Goal: Task Accomplishment & Management: Manage account settings

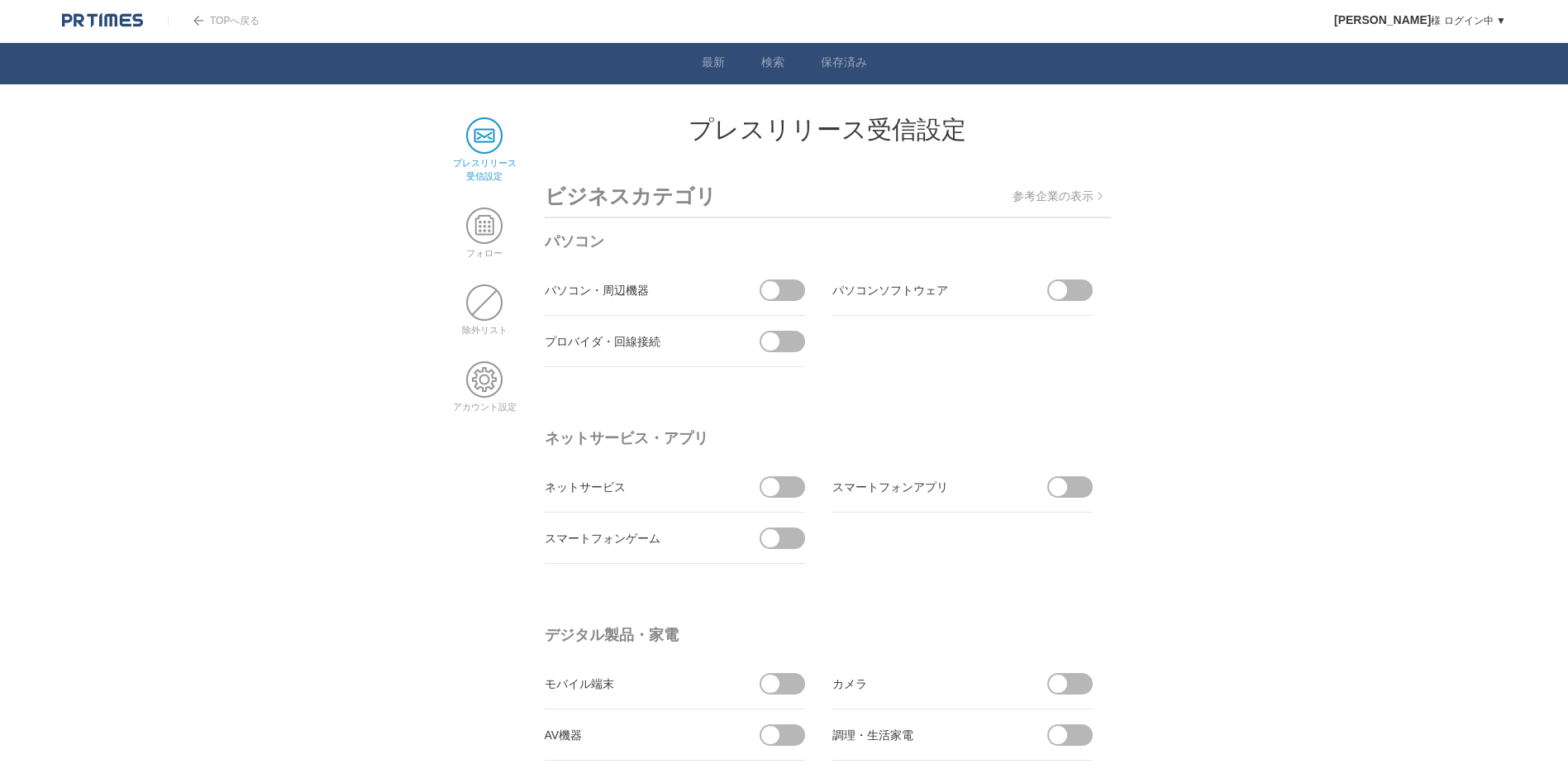
click at [126, 22] on img at bounding box center [102, 21] width 81 height 17
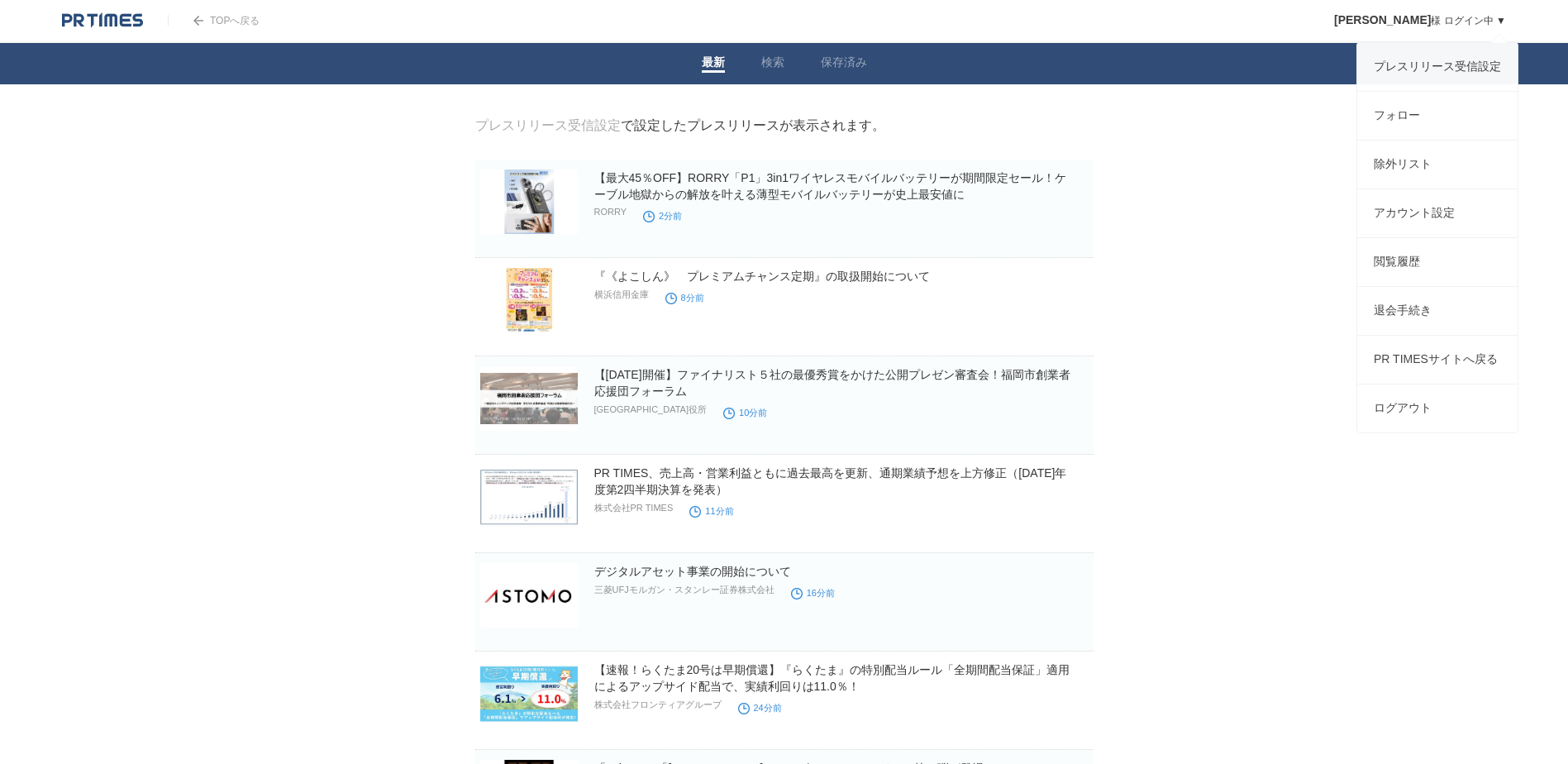
drag, startPoint x: 1369, startPoint y: 17, endPoint x: 1397, endPoint y: 55, distance: 47.2
click at [1368, 17] on span "[PERSON_NAME]" at bounding box center [1382, 19] width 97 height 13
click at [1429, 78] on link "プレスリリース受信設定" at bounding box center [1438, 67] width 161 height 48
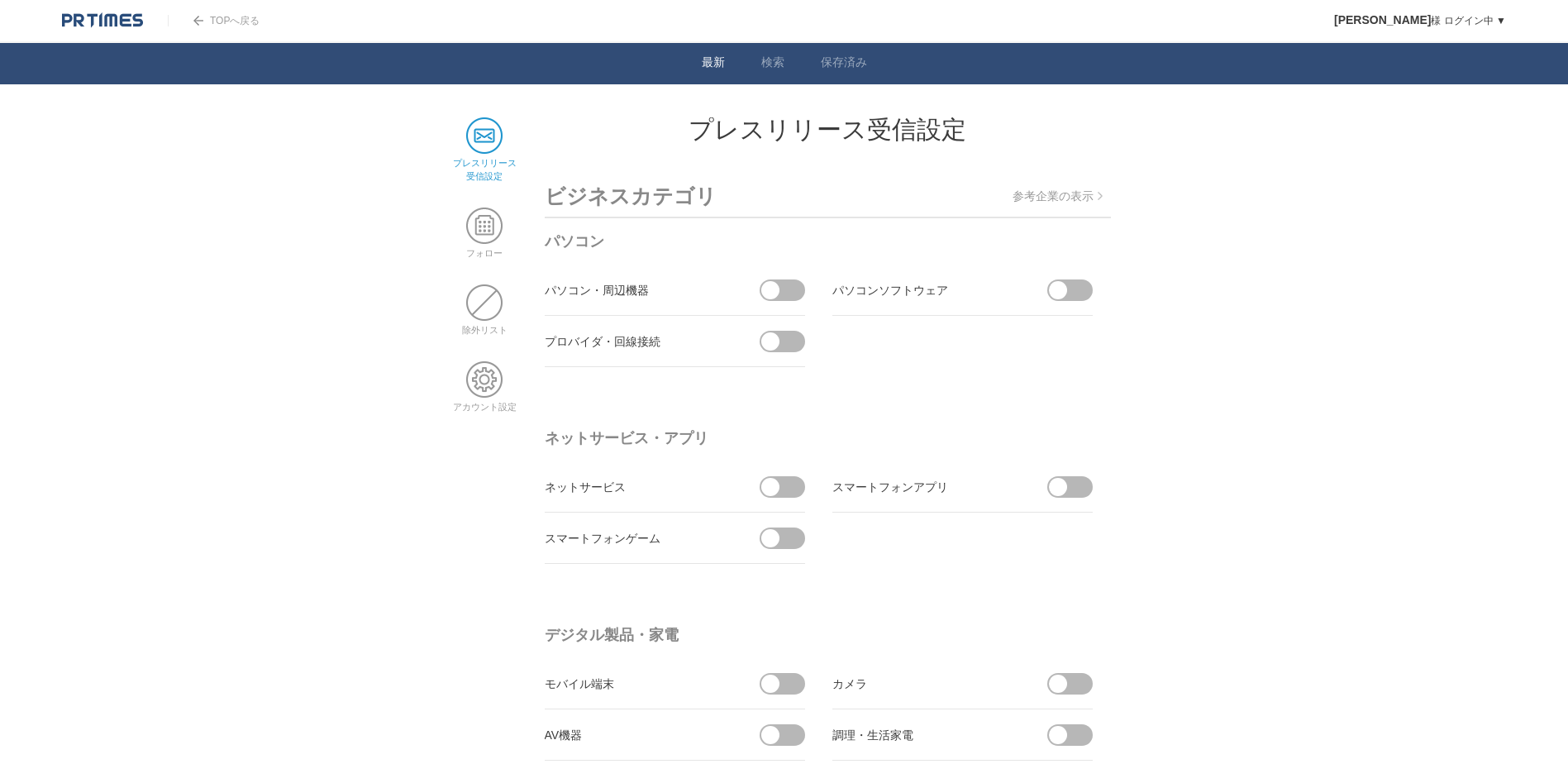
click at [711, 64] on link "最新" at bounding box center [714, 64] width 24 height 18
